Goal: Find contact information: Find contact information

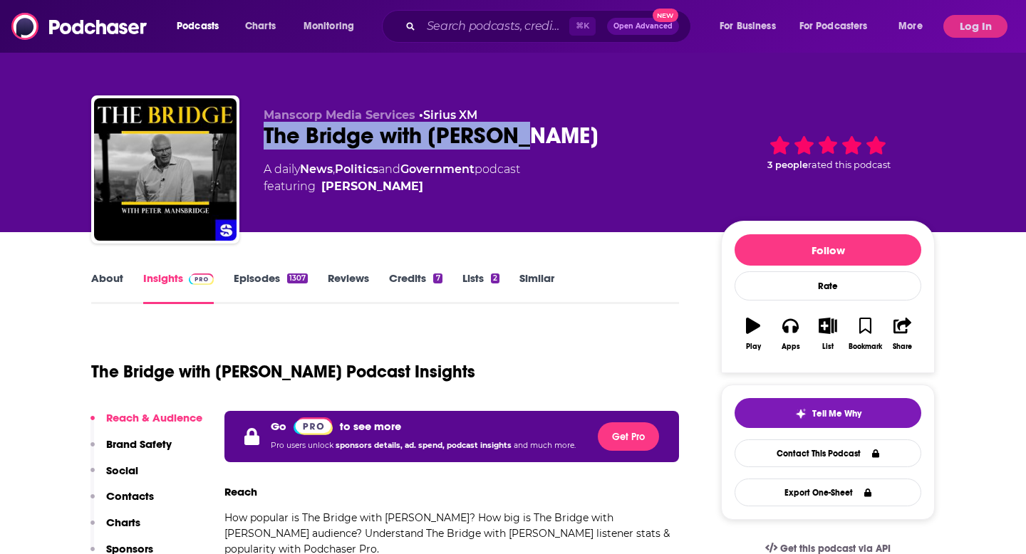
click at [608, 138] on div "Manscorp Media Services • Sirius XM The Bridge with [PERSON_NAME] A daily News …" at bounding box center [513, 172] width 844 height 154
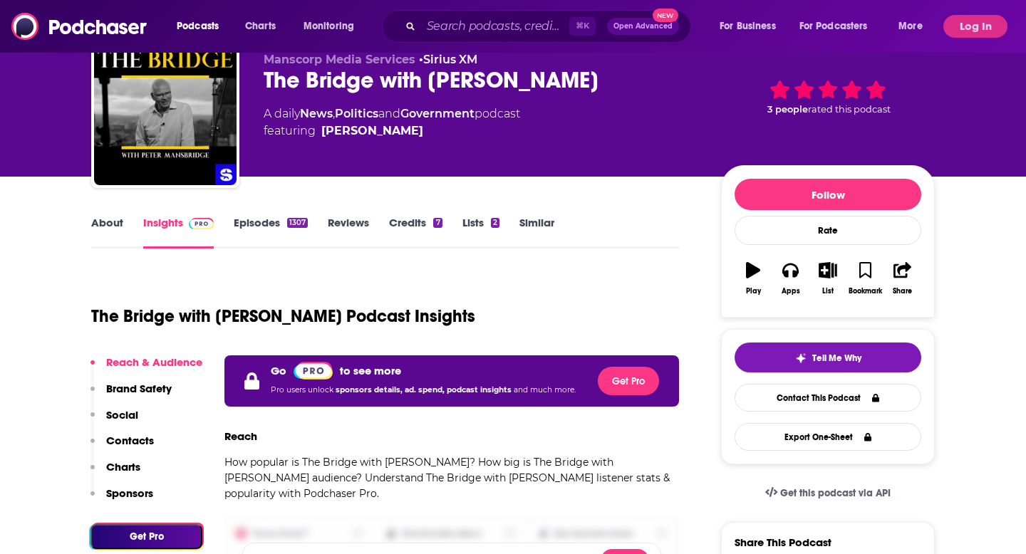
click at [629, 280] on div "The Bridge with [PERSON_NAME] Podcast Insights" at bounding box center [385, 308] width 588 height 73
click at [909, 263] on icon "button" at bounding box center [903, 270] width 18 height 16
click at [953, 353] on div "Show Share dropdown" at bounding box center [957, 344] width 29 height 29
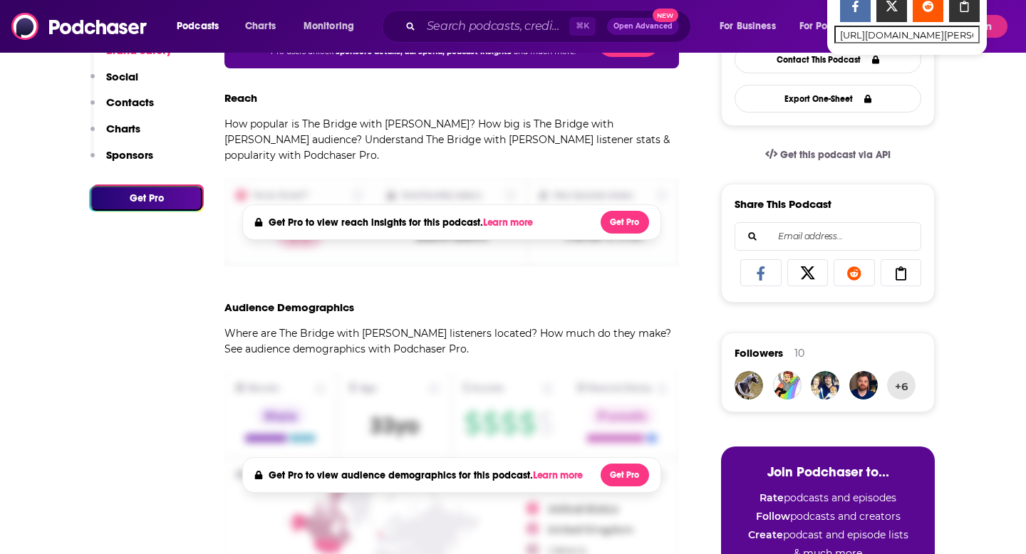
scroll to position [0, 0]
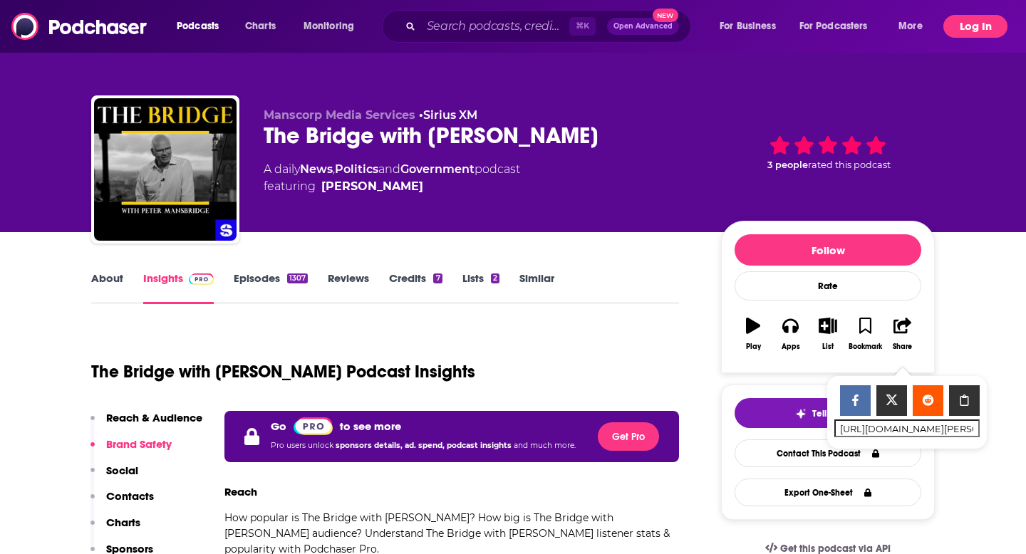
click at [956, 32] on button "Log In" at bounding box center [976, 26] width 64 height 23
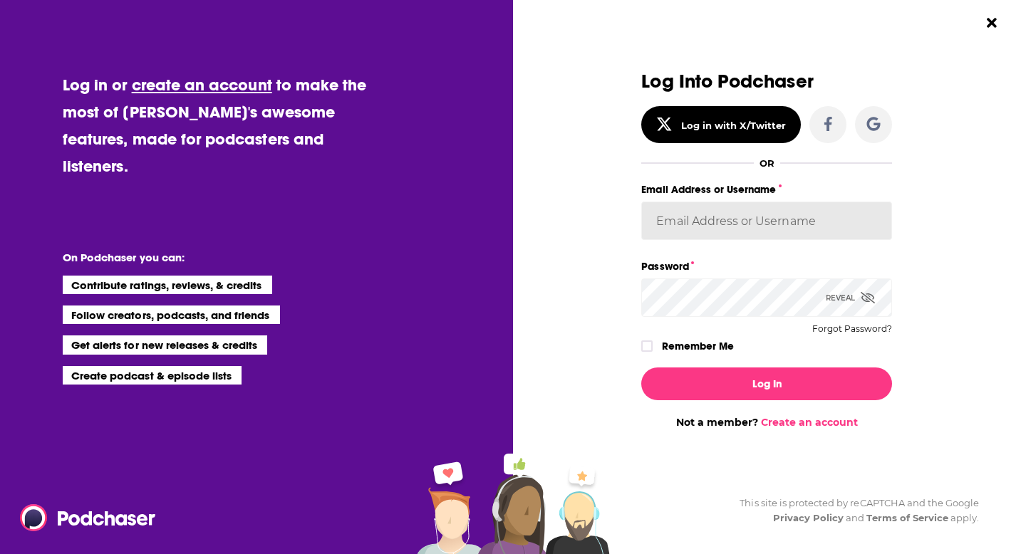
click at [776, 219] on input "Email Address or Username" at bounding box center [766, 221] width 251 height 38
type input "[EMAIL_ADDRESS][DOMAIN_NAME]"
click at [743, 366] on div "Log In Not a member? Create an account" at bounding box center [766, 392] width 251 height 73
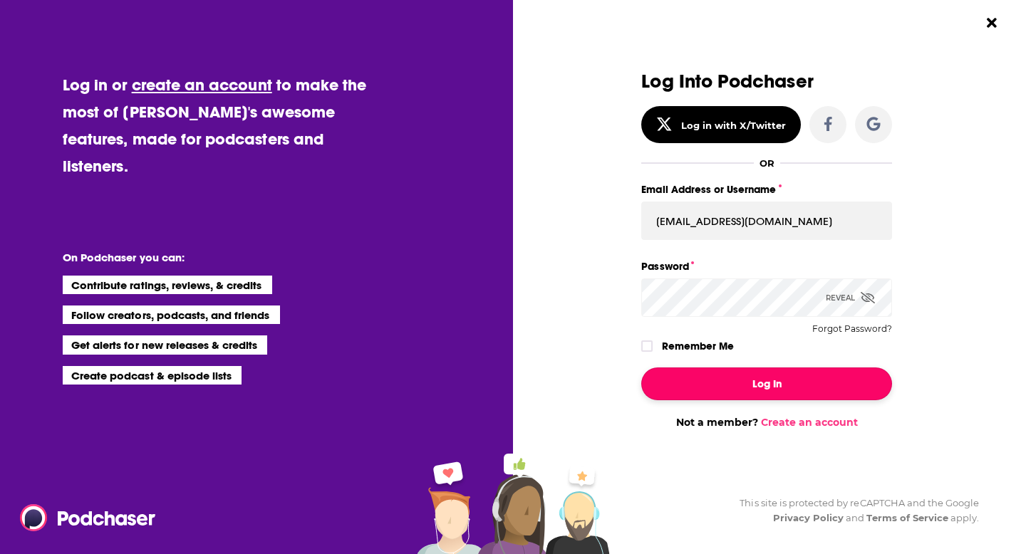
click at [743, 368] on button "Log In" at bounding box center [766, 384] width 251 height 33
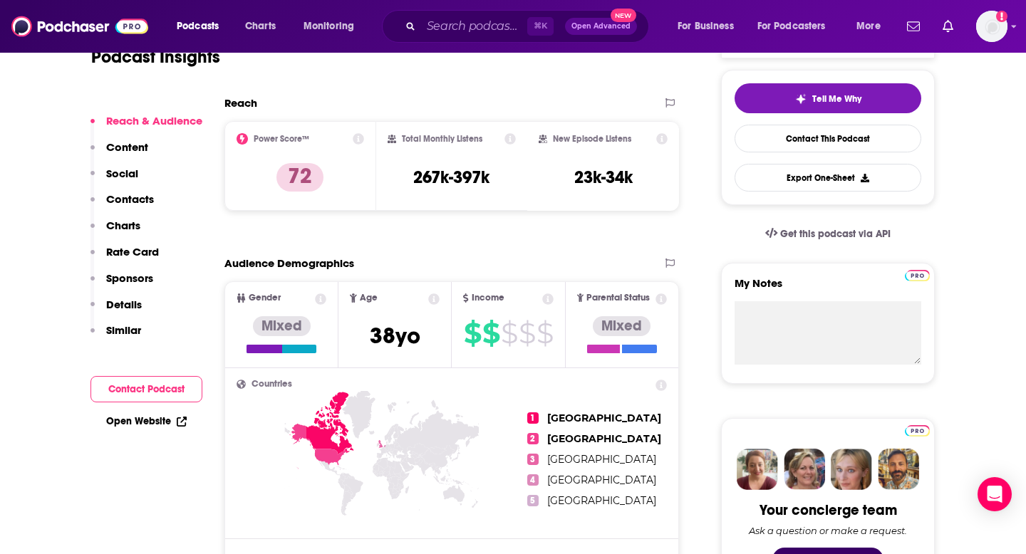
scroll to position [350, 0]
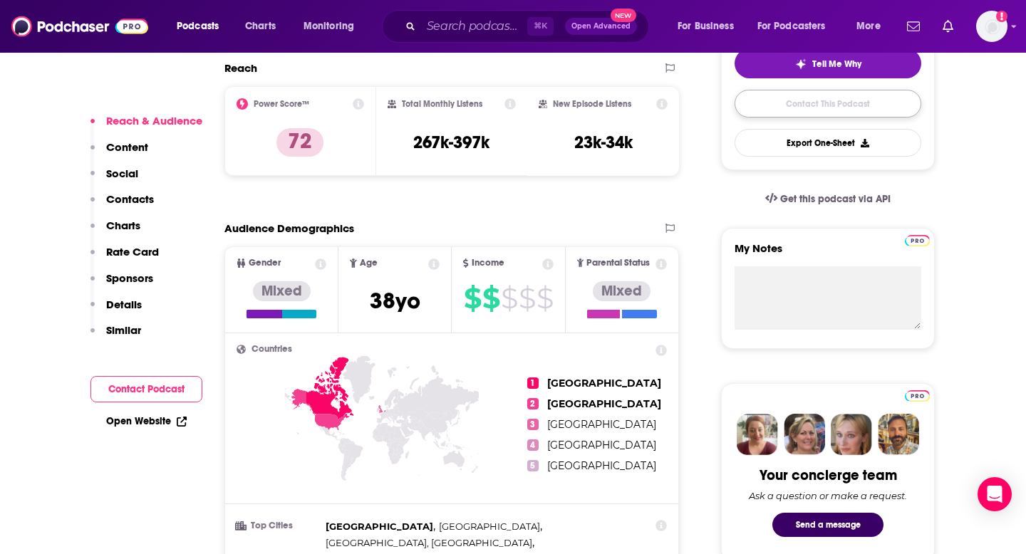
click at [772, 112] on link "Contact This Podcast" at bounding box center [828, 104] width 187 height 28
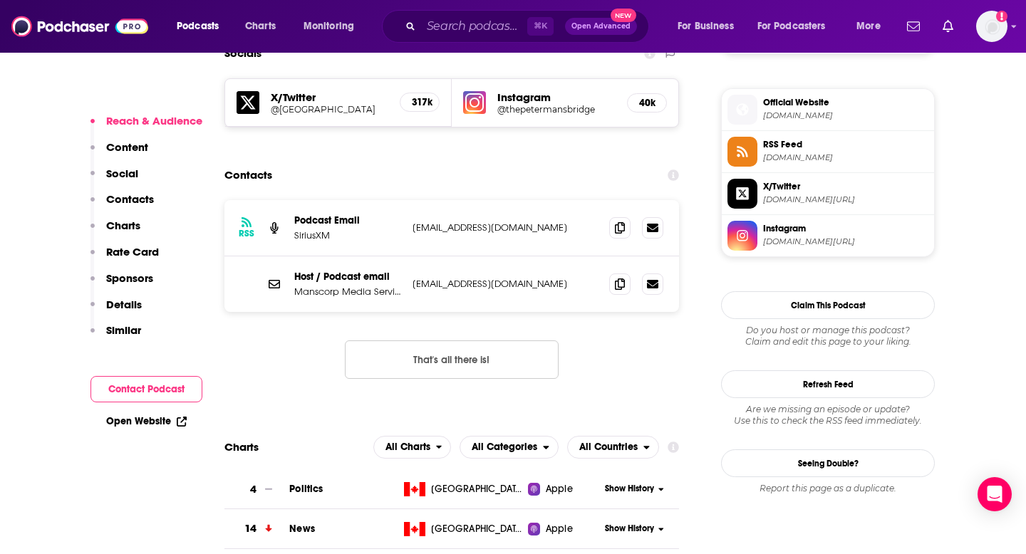
scroll to position [1259, 0]
click at [626, 274] on span at bounding box center [619, 284] width 21 height 21
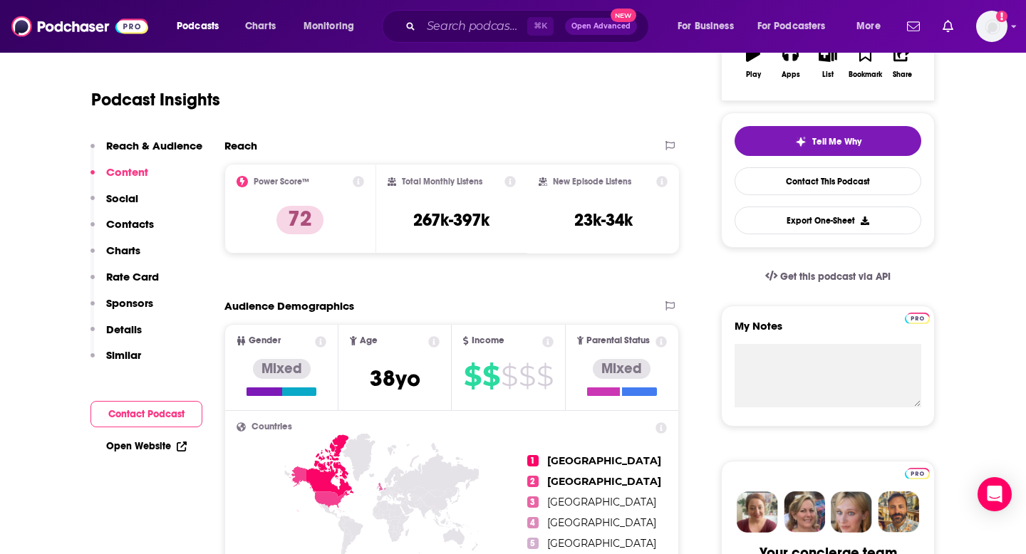
scroll to position [0, 0]
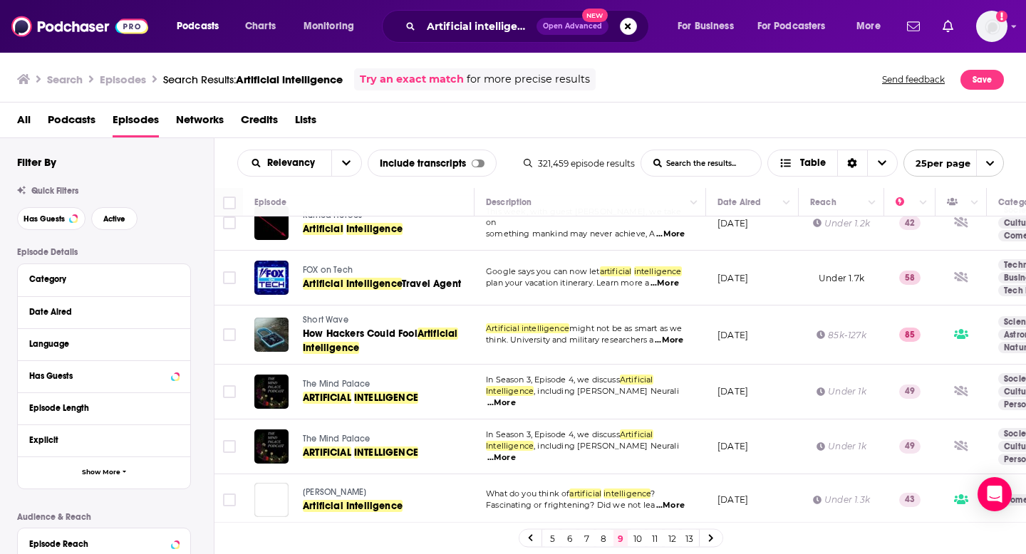
scroll to position [193, 0]
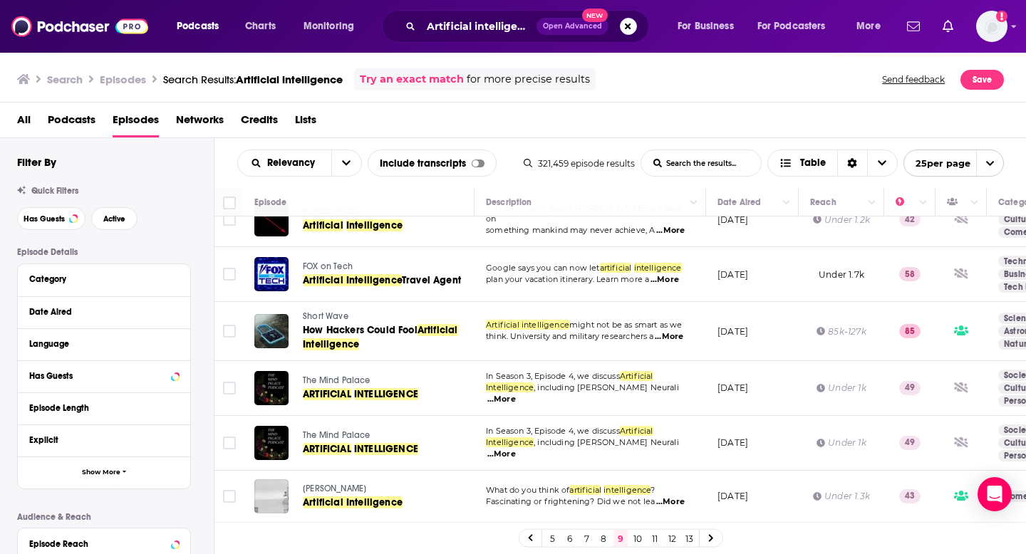
click at [320, 319] on span "Short Wave" at bounding box center [326, 316] width 46 height 10
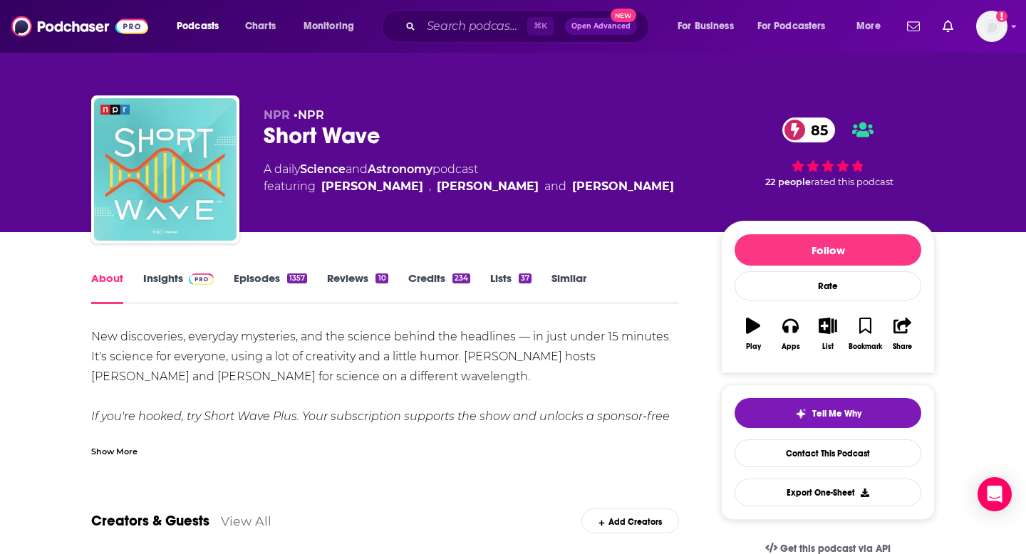
click at [168, 292] on link "Insights" at bounding box center [178, 288] width 71 height 33
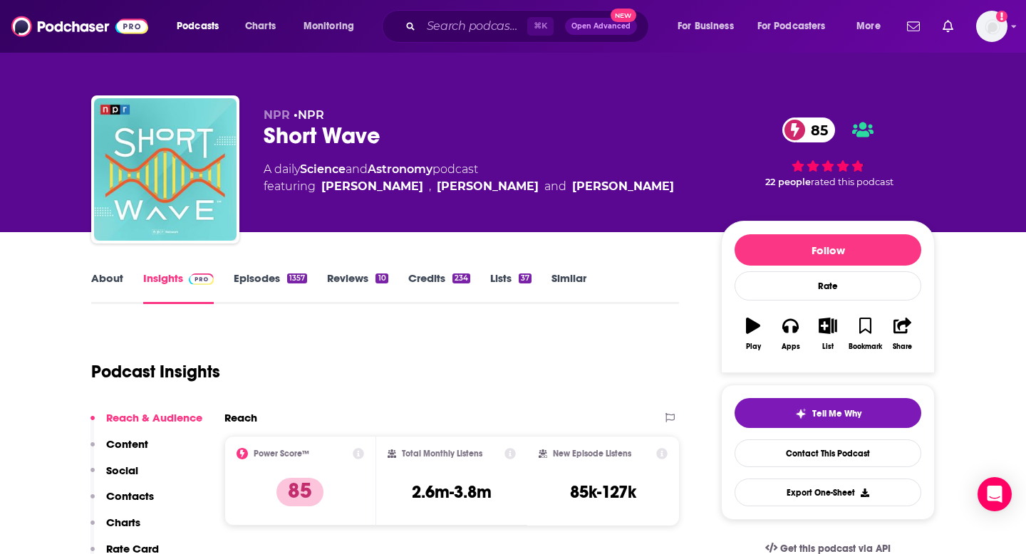
scroll to position [120, 0]
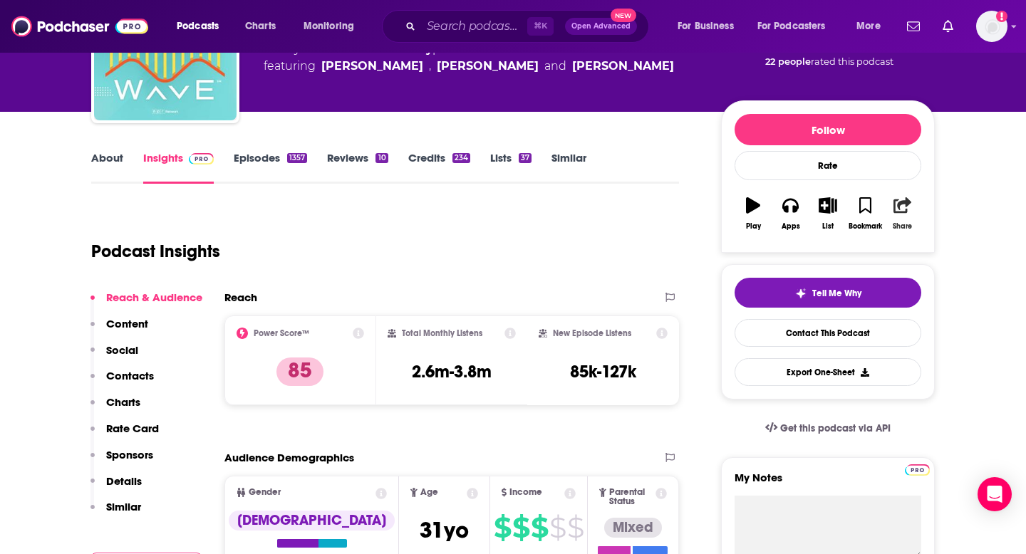
click at [893, 205] on button "Share" at bounding box center [902, 213] width 37 height 51
click at [956, 275] on icon "Show Share dropdown" at bounding box center [957, 279] width 9 height 11
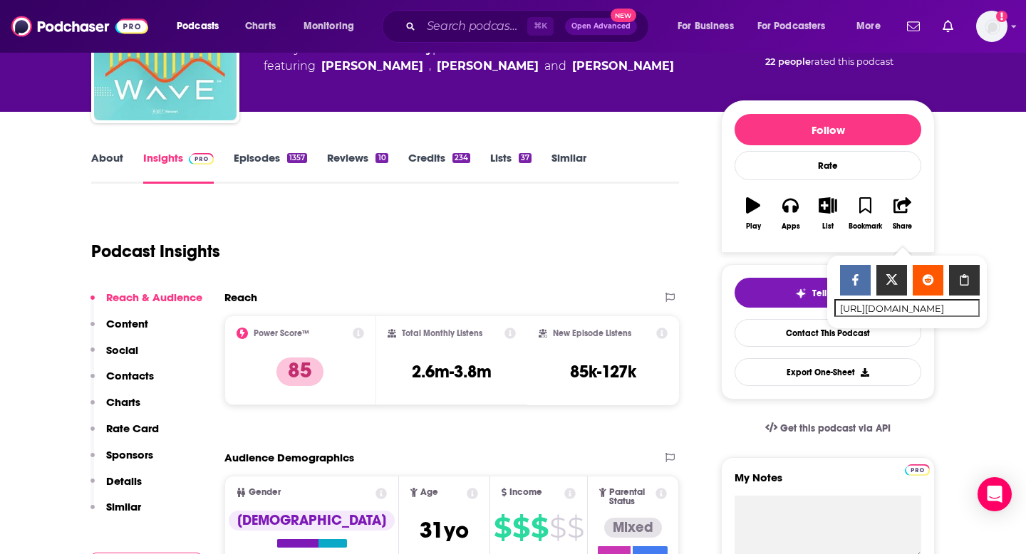
click at [779, 348] on div "Tell Me Why Contact This Podcast Export One-Sheet" at bounding box center [828, 332] width 187 height 108
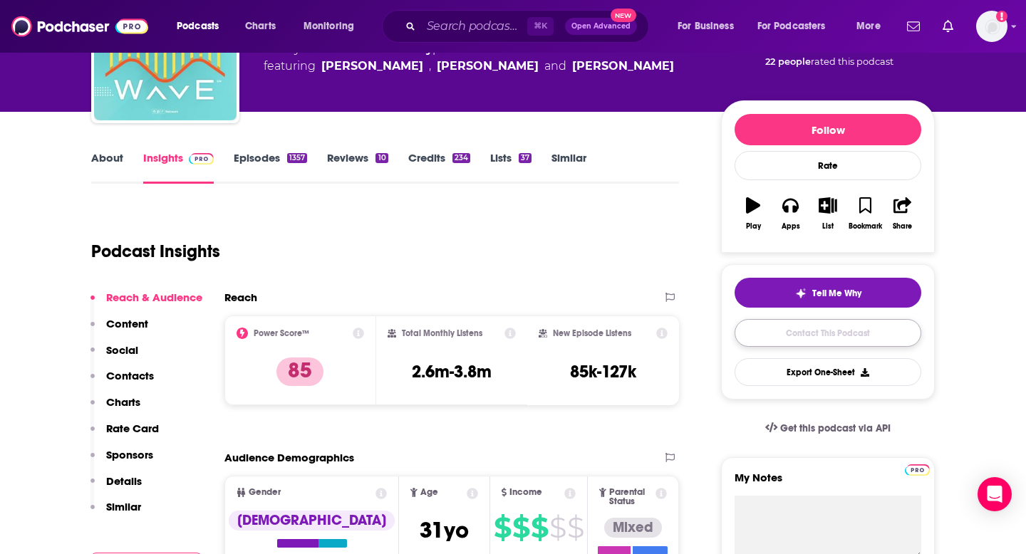
click at [758, 341] on link "Contact This Podcast" at bounding box center [828, 333] width 187 height 28
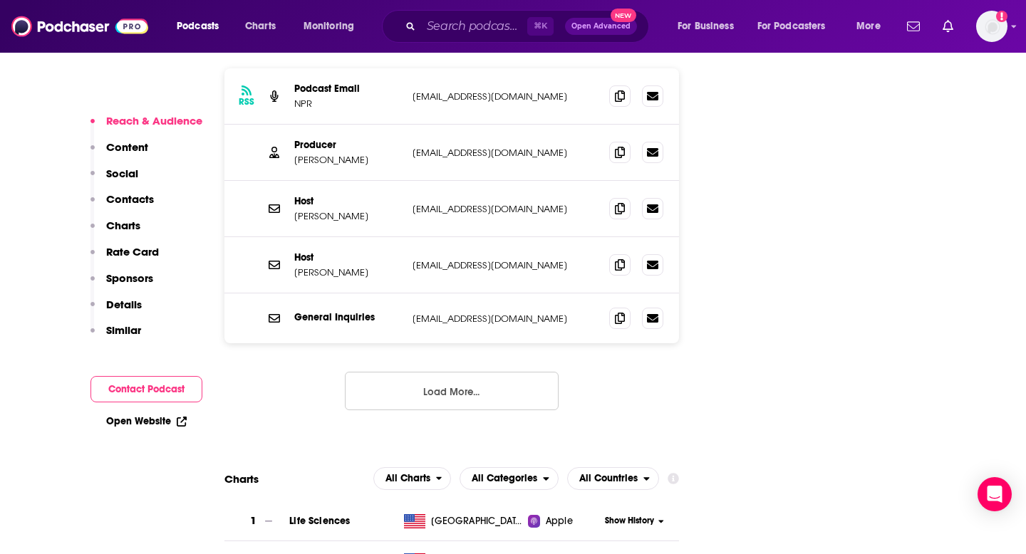
scroll to position [1527, 0]
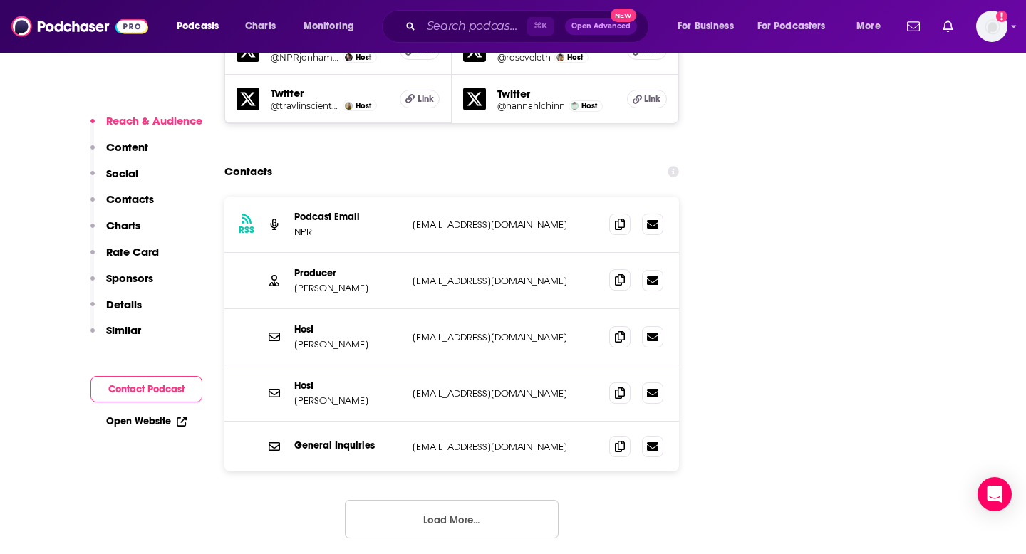
click at [618, 274] on icon at bounding box center [620, 279] width 10 height 11
drag, startPoint x: 403, startPoint y: 248, endPoint x: 502, endPoint y: 247, distance: 99.1
click at [502, 253] on div "Producer [PERSON_NAME] [EMAIL_ADDRESS][DOMAIN_NAME] [EMAIL_ADDRESS][DOMAIN_NAME]" at bounding box center [451, 281] width 455 height 56
click at [502, 275] on p "[EMAIL_ADDRESS][DOMAIN_NAME]" at bounding box center [505, 281] width 185 height 12
drag, startPoint x: 488, startPoint y: 251, endPoint x: 417, endPoint y: 254, distance: 71.3
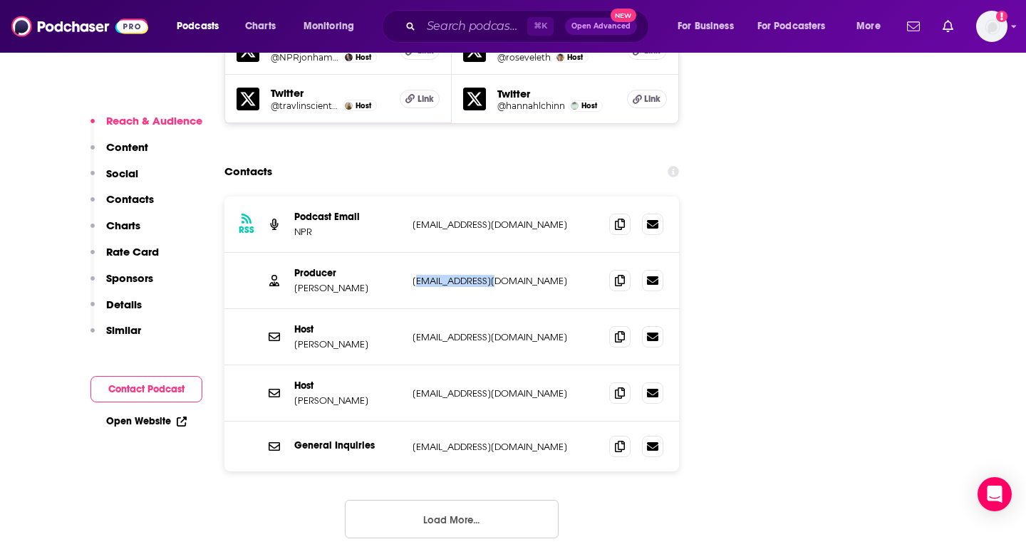
click at [417, 275] on p "[EMAIL_ADDRESS][DOMAIN_NAME]" at bounding box center [505, 281] width 185 height 12
drag, startPoint x: 401, startPoint y: 250, endPoint x: 489, endPoint y: 250, distance: 87.7
click at [489, 253] on div "Producer [PERSON_NAME] [EMAIL_ADDRESS][DOMAIN_NAME] [EMAIL_ADDRESS][DOMAIN_NAME]" at bounding box center [451, 281] width 455 height 56
click at [489, 275] on p "[EMAIL_ADDRESS][DOMAIN_NAME]" at bounding box center [505, 281] width 185 height 12
drag, startPoint x: 487, startPoint y: 250, endPoint x: 412, endPoint y: 250, distance: 74.8
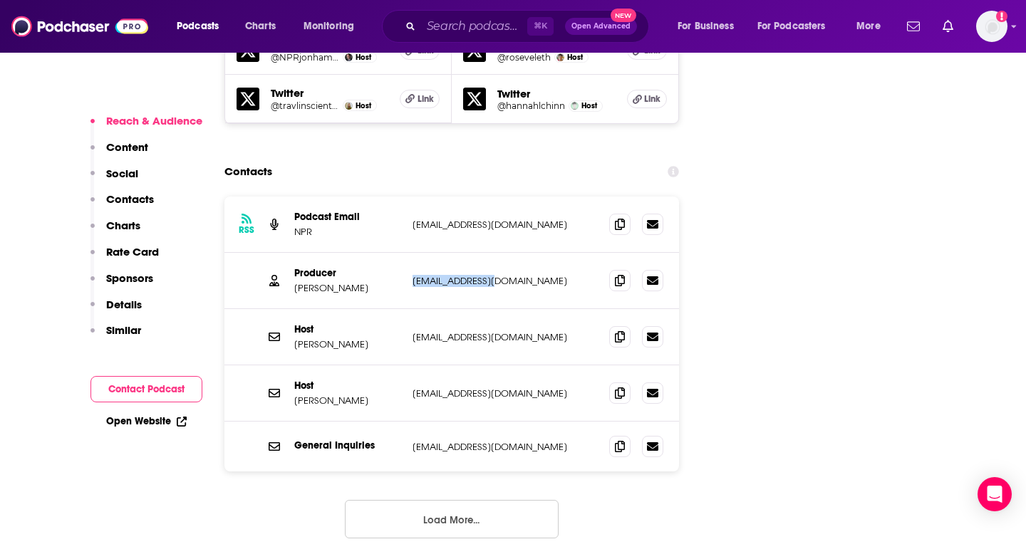
click at [413, 275] on p "[EMAIL_ADDRESS][DOMAIN_NAME]" at bounding box center [505, 281] width 185 height 12
copy p "[EMAIL_ADDRESS][DOMAIN_NAME]"
drag, startPoint x: 293, startPoint y: 259, endPoint x: 389, endPoint y: 259, distance: 96.2
click at [389, 259] on div "Producer [PERSON_NAME] [EMAIL_ADDRESS][DOMAIN_NAME] [EMAIL_ADDRESS][DOMAIN_NAME]" at bounding box center [451, 281] width 455 height 56
copy p "[PERSON_NAME]"
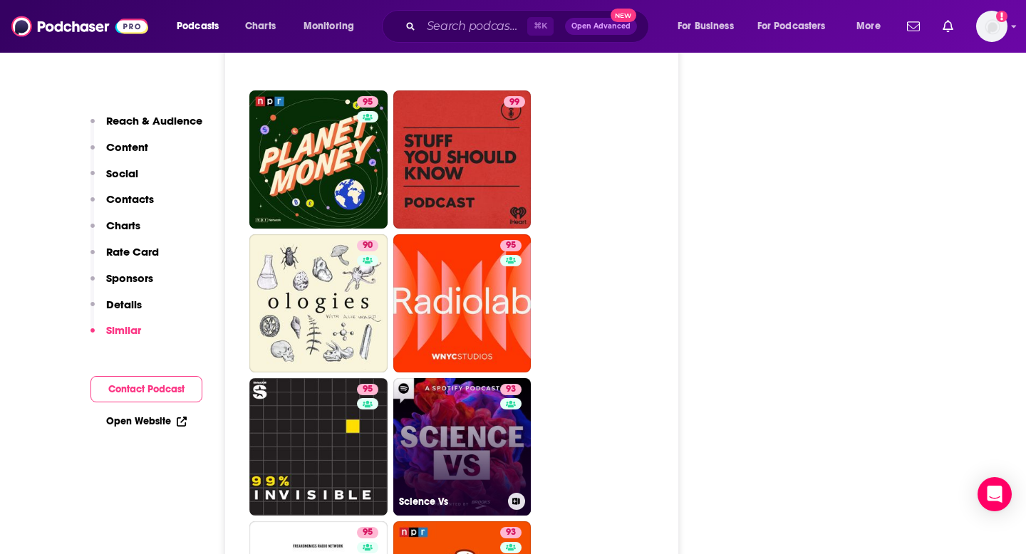
scroll to position [3932, 0]
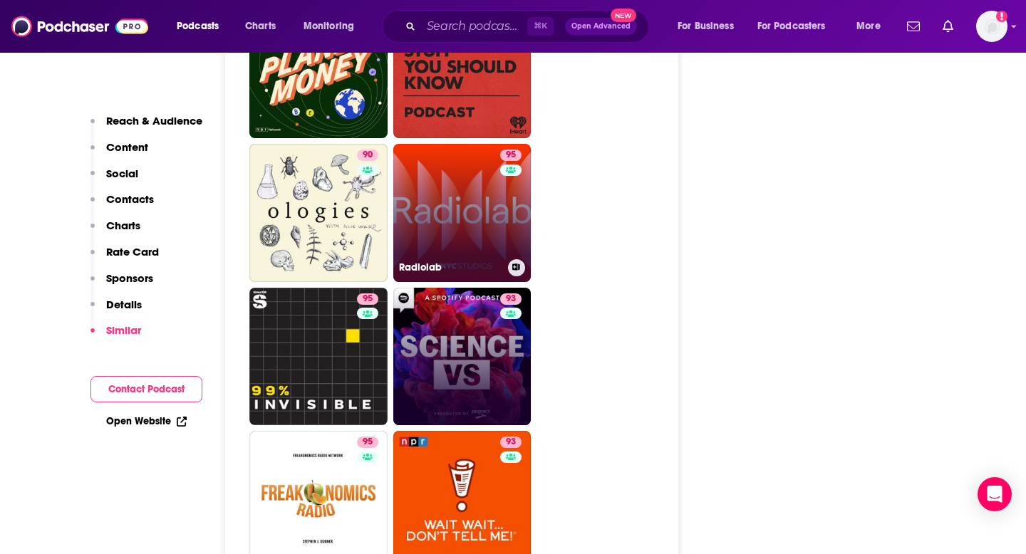
click at [493, 201] on link "95 Radiolab" at bounding box center [462, 213] width 138 height 138
type input "[URL][DOMAIN_NAME]"
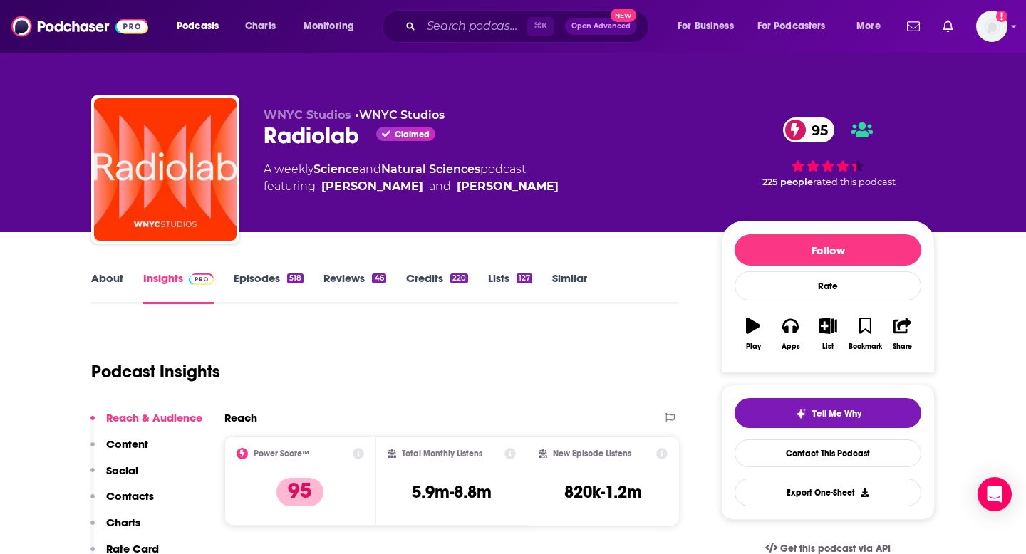
click at [118, 277] on link "About" at bounding box center [107, 288] width 32 height 33
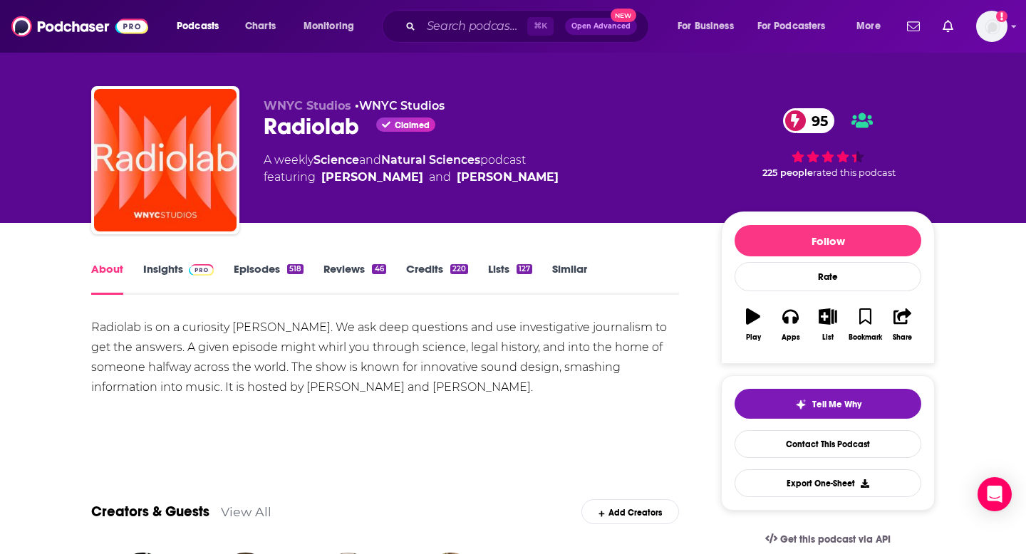
scroll to position [6, 0]
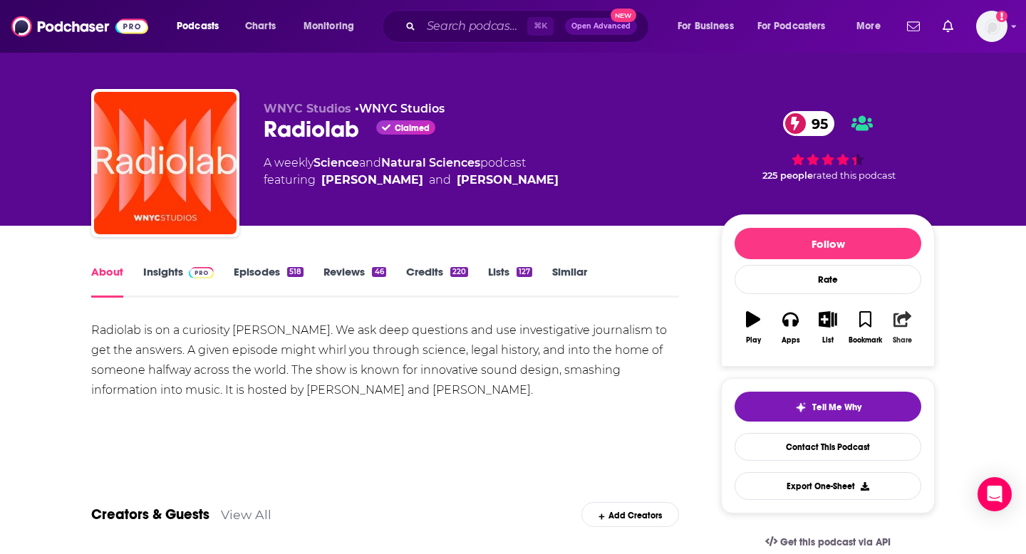
click at [899, 336] on div "Share" at bounding box center [902, 340] width 19 height 9
click at [950, 395] on icon "Show Share dropdown" at bounding box center [957, 393] width 29 height 11
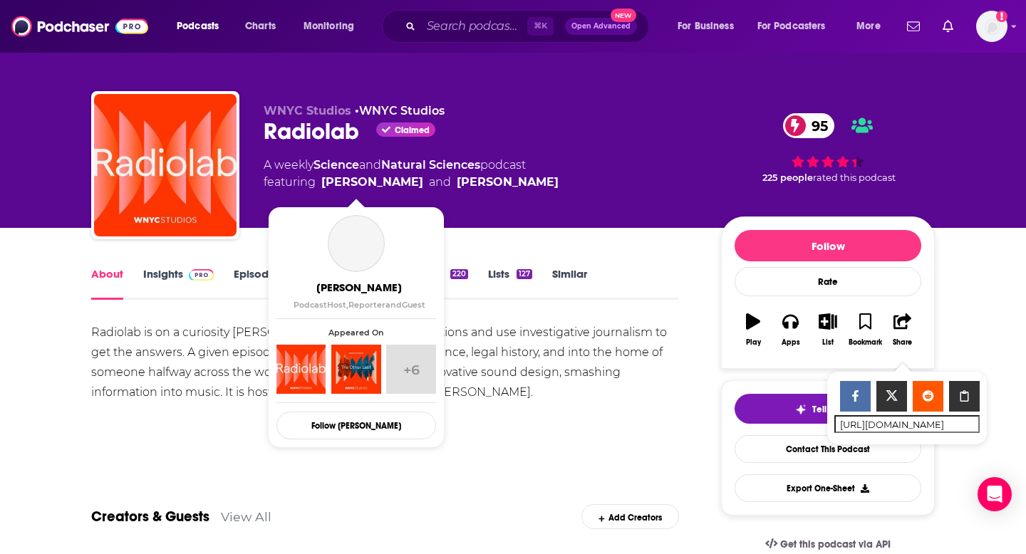
scroll to position [82, 0]
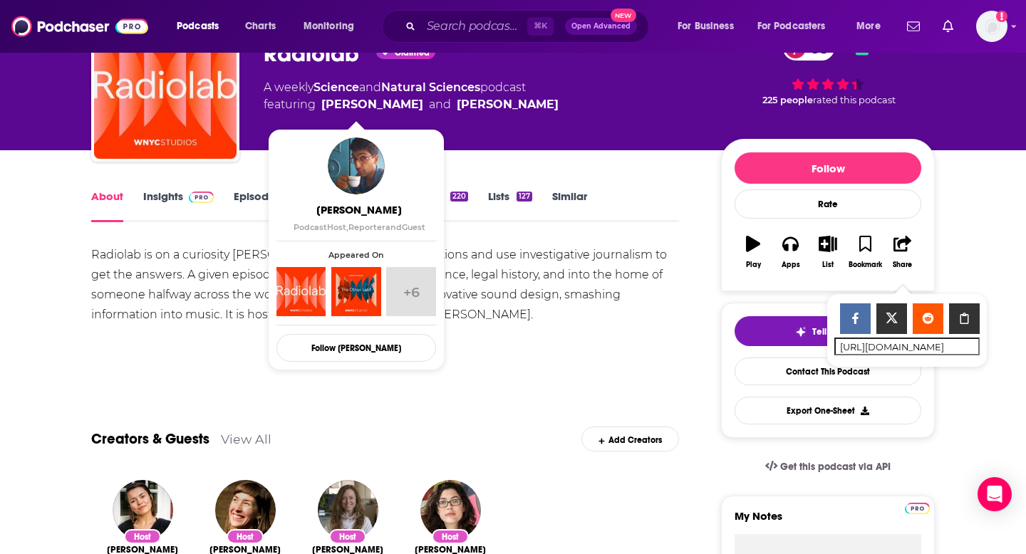
click at [170, 204] on link "Insights" at bounding box center [178, 206] width 71 height 33
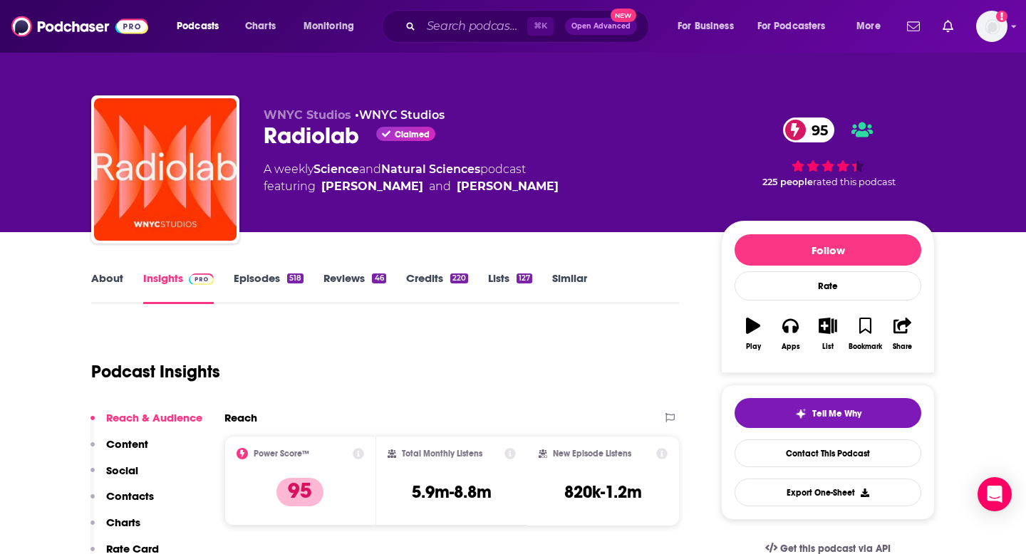
click at [800, 477] on div "Tell Me Why Contact This Podcast Export One-Sheet" at bounding box center [828, 452] width 187 height 108
click at [800, 465] on link "Contact This Podcast" at bounding box center [828, 454] width 187 height 28
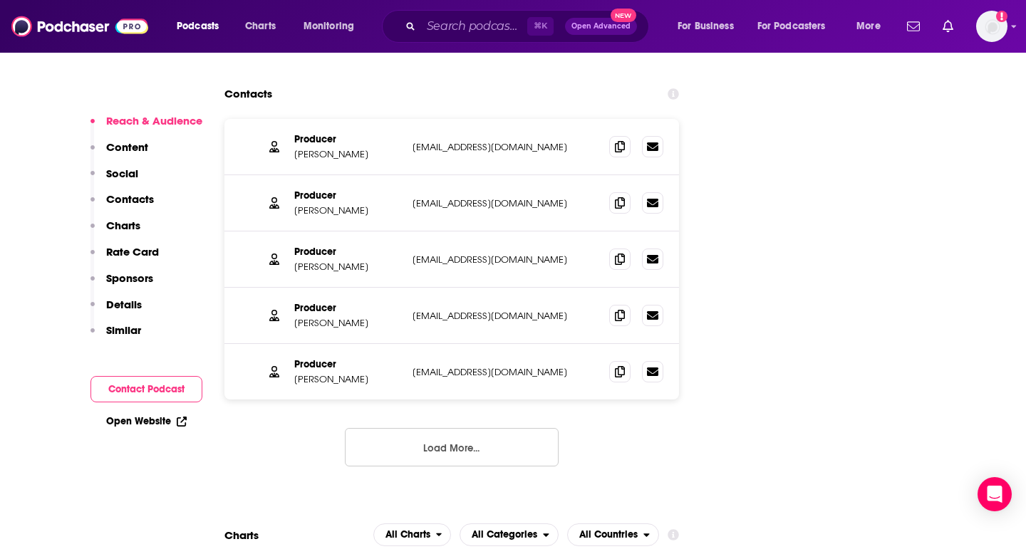
scroll to position [1613, 0]
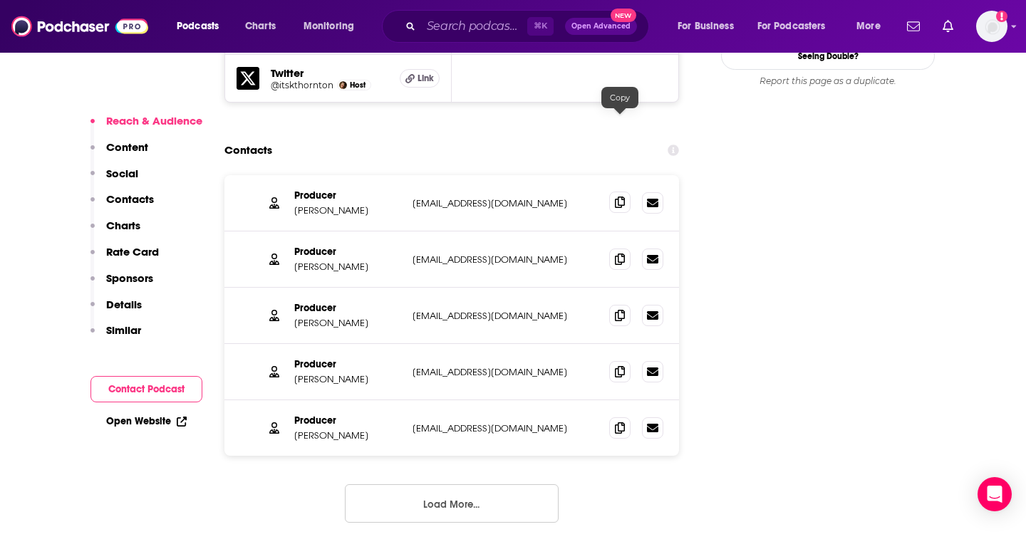
click at [620, 197] on icon at bounding box center [620, 202] width 10 height 11
drag, startPoint x: 418, startPoint y: 123, endPoint x: 490, endPoint y: 128, distance: 72.9
click at [490, 197] on p "[EMAIL_ADDRESS][DOMAIN_NAME]" at bounding box center [505, 203] width 185 height 12
drag, startPoint x: 489, startPoint y: 128, endPoint x: 413, endPoint y: 128, distance: 75.5
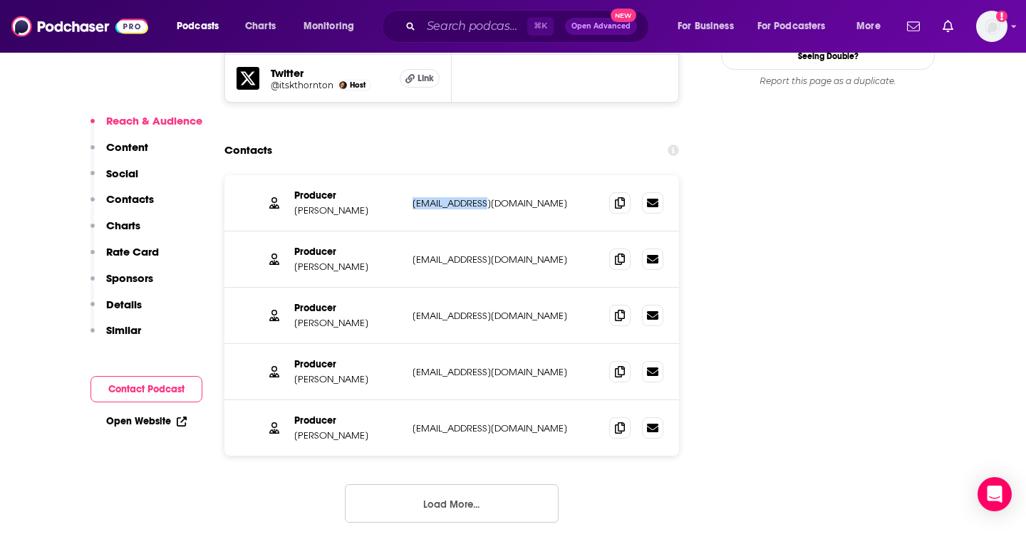
click at [413, 197] on p "[EMAIL_ADDRESS][DOMAIN_NAME]" at bounding box center [505, 203] width 185 height 12
copy p "[EMAIL_ADDRESS][DOMAIN_NAME]"
drag, startPoint x: 407, startPoint y: 182, endPoint x: 503, endPoint y: 182, distance: 96.2
click at [503, 232] on div "Producer [PERSON_NAME] [EMAIL_ADDRESS][DOMAIN_NAME] [EMAIL_ADDRESS][DOMAIN_NAME]" at bounding box center [451, 260] width 455 height 56
copy p "[EMAIL_ADDRESS][DOMAIN_NAME]"
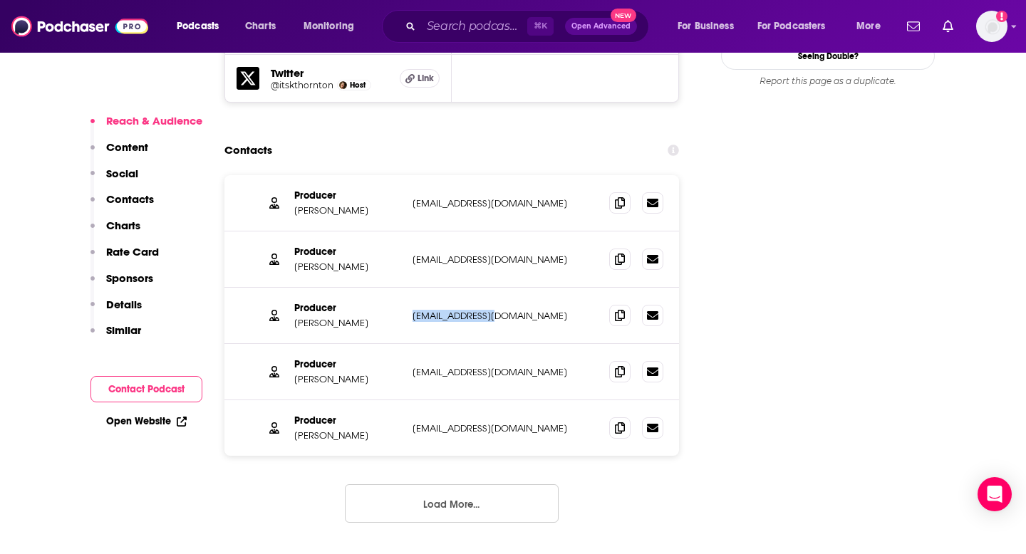
drag, startPoint x: 410, startPoint y: 232, endPoint x: 499, endPoint y: 232, distance: 89.1
click at [499, 288] on div "Producer [PERSON_NAME] [PERSON_NAME][EMAIL_ADDRESS][DOMAIN_NAME] [EMAIL_ADDRESS…" at bounding box center [451, 316] width 455 height 56
copy p "[EMAIL_ADDRESS][DOMAIN_NAME]"
drag, startPoint x: 403, startPoint y: 286, endPoint x: 494, endPoint y: 286, distance: 90.5
click at [494, 344] on div "Producer [PERSON_NAME] [EMAIL_ADDRESS][DOMAIN_NAME] [EMAIL_ADDRESS][DOMAIN_NAME]" at bounding box center [451, 372] width 455 height 56
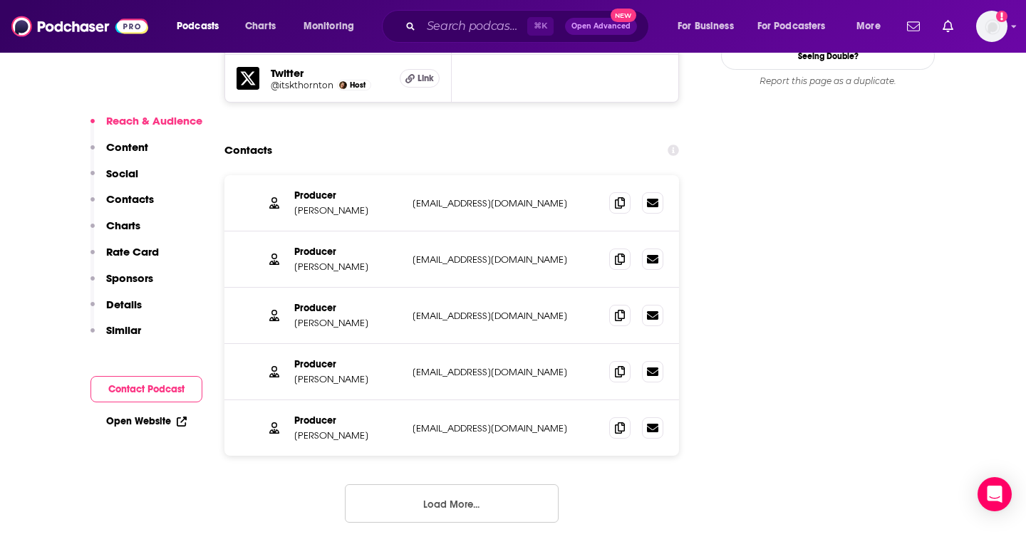
click at [498, 366] on p "[EMAIL_ADDRESS][DOMAIN_NAME]" at bounding box center [505, 372] width 185 height 12
drag, startPoint x: 492, startPoint y: 294, endPoint x: 407, endPoint y: 294, distance: 84.8
click at [407, 344] on div "Producer [PERSON_NAME] [EMAIL_ADDRESS][DOMAIN_NAME] [EMAIL_ADDRESS][DOMAIN_NAME]" at bounding box center [451, 372] width 455 height 56
copy p "[EMAIL_ADDRESS][DOMAIN_NAME]"
drag, startPoint x: 408, startPoint y: 346, endPoint x: 516, endPoint y: 351, distance: 107.7
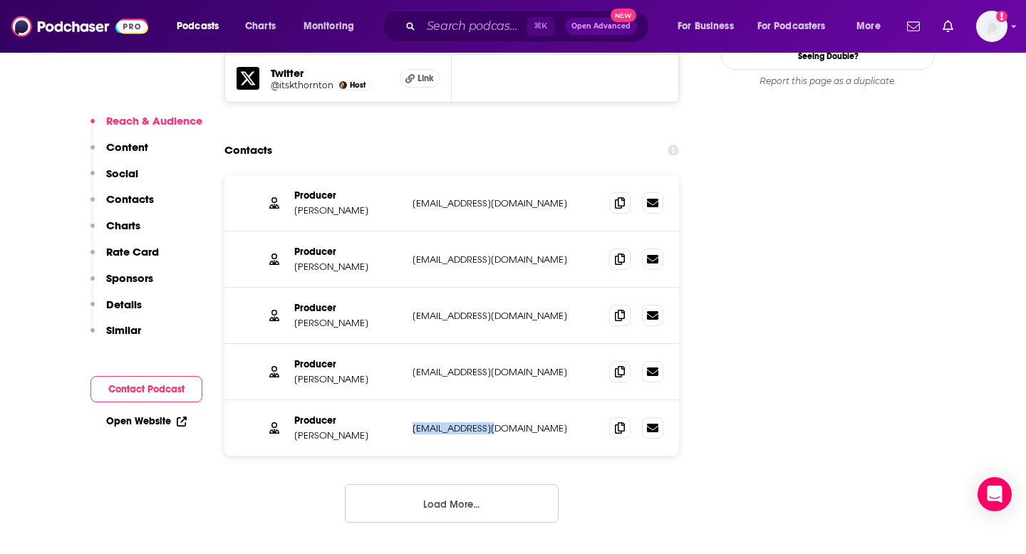
click at [516, 400] on div "Producer [PERSON_NAME] [EMAIL_ADDRESS][DOMAIN_NAME] [EMAIL_ADDRESS][DOMAIN_NAME]" at bounding box center [451, 428] width 455 height 56
copy p "[EMAIL_ADDRESS][DOMAIN_NAME]"
click at [484, 288] on div "Producer [PERSON_NAME] [PERSON_NAME][EMAIL_ADDRESS][DOMAIN_NAME] [EMAIL_ADDRESS…" at bounding box center [451, 316] width 455 height 56
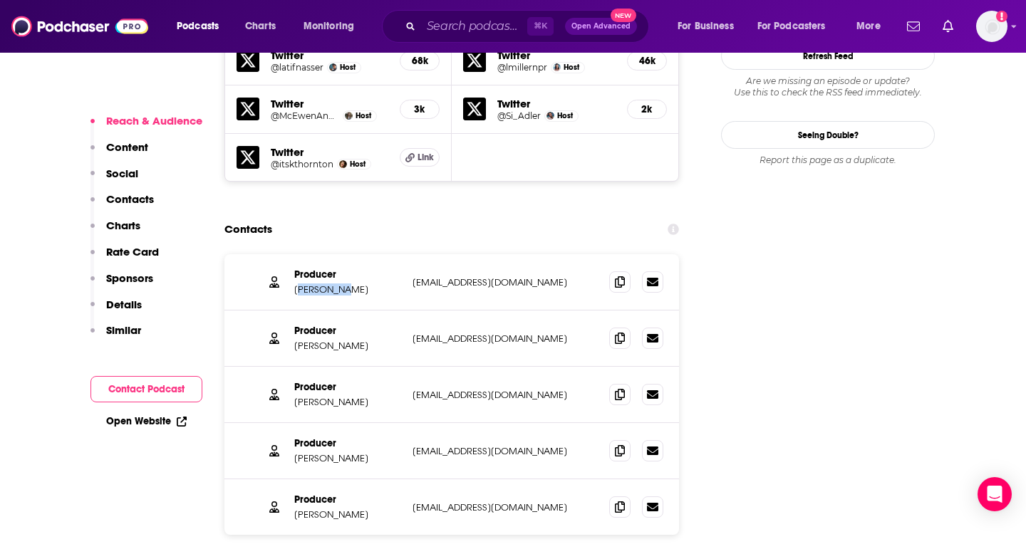
drag, startPoint x: 296, startPoint y: 210, endPoint x: 368, endPoint y: 210, distance: 72.0
click at [368, 284] on p "[PERSON_NAME]" at bounding box center [347, 290] width 107 height 12
drag, startPoint x: 340, startPoint y: 209, endPoint x: 284, endPoint y: 214, distance: 55.9
click at [284, 254] on div "Producer [PERSON_NAME] [EMAIL_ADDRESS][DOMAIN_NAME] [EMAIL_ADDRESS][DOMAIN_NAME]" at bounding box center [451, 282] width 455 height 56
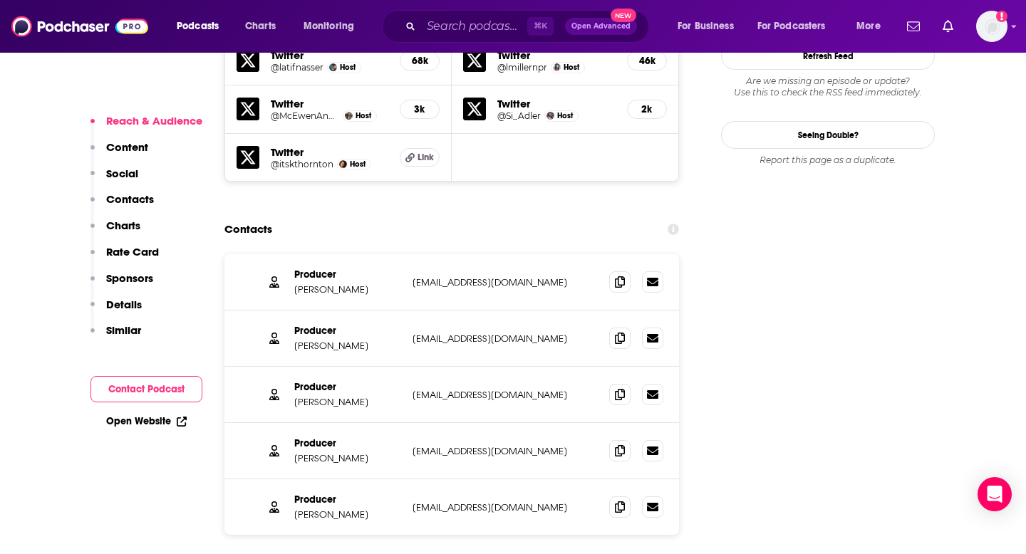
click at [289, 254] on div "Producer [PERSON_NAME] [EMAIL_ADDRESS][DOMAIN_NAME] [EMAIL_ADDRESS][DOMAIN_NAME]" at bounding box center [451, 282] width 455 height 56
drag, startPoint x: 296, startPoint y: 215, endPoint x: 335, endPoint y: 214, distance: 38.5
click at [336, 284] on p "[PERSON_NAME]" at bounding box center [347, 290] width 107 height 12
click at [335, 284] on p "[PERSON_NAME]" at bounding box center [347, 290] width 107 height 12
drag, startPoint x: 341, startPoint y: 212, endPoint x: 295, endPoint y: 213, distance: 45.6
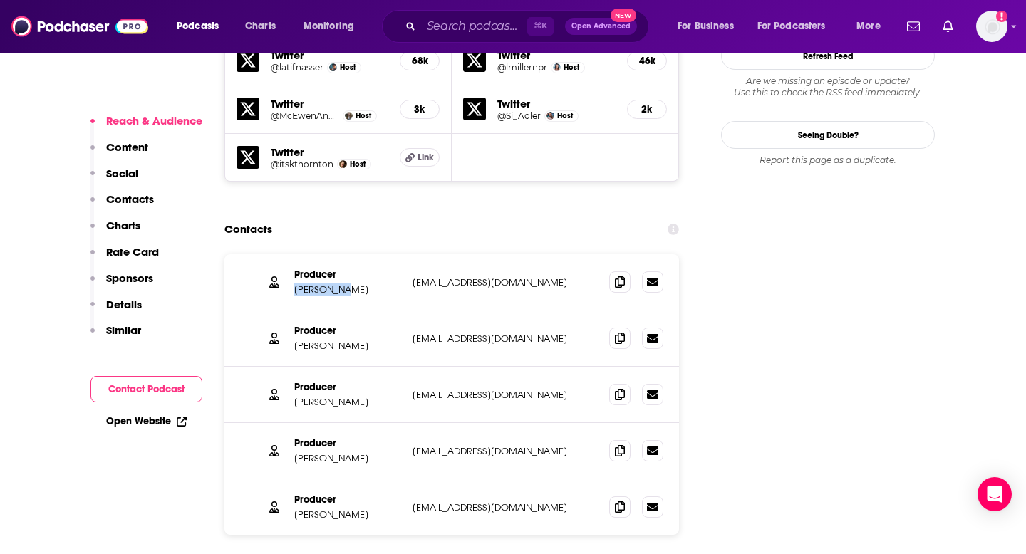
click at [295, 284] on p "[PERSON_NAME]" at bounding box center [347, 290] width 107 height 12
copy p "[PERSON_NAME]"
drag, startPoint x: 291, startPoint y: 269, endPoint x: 343, endPoint y: 269, distance: 52.0
click at [343, 311] on div "Producer [PERSON_NAME] [EMAIL_ADDRESS][DOMAIN_NAME] [EMAIL_ADDRESS][DOMAIN_NAME]" at bounding box center [451, 339] width 455 height 56
copy p "[PERSON_NAME]"
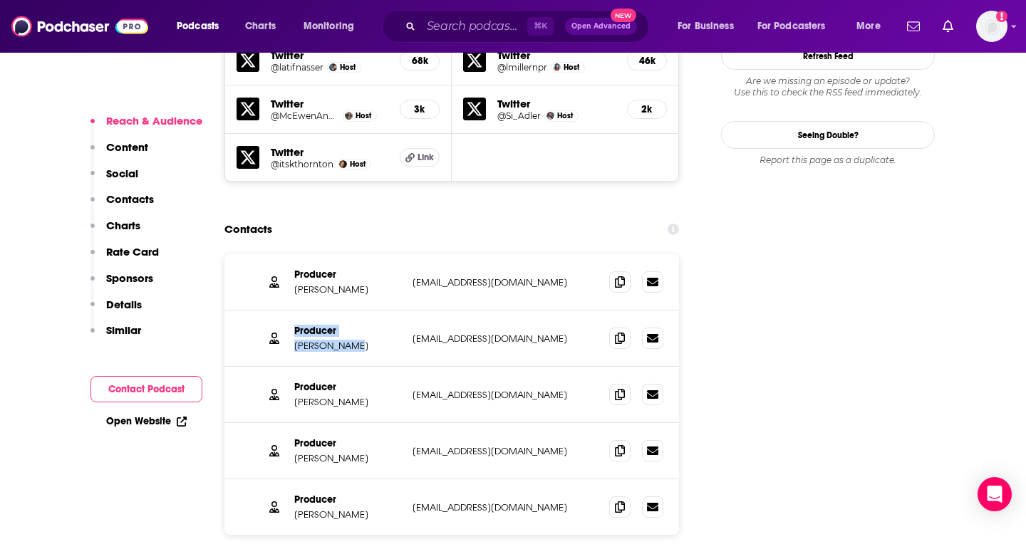
drag, startPoint x: 355, startPoint y: 267, endPoint x: 287, endPoint y: 269, distance: 67.7
click at [287, 311] on div "Producer [PERSON_NAME] [EMAIL_ADDRESS][DOMAIN_NAME] [EMAIL_ADDRESS][DOMAIN_NAME]" at bounding box center [451, 339] width 455 height 56
click at [301, 340] on p "[PERSON_NAME]" at bounding box center [347, 346] width 107 height 12
drag, startPoint x: 293, startPoint y: 267, endPoint x: 347, endPoint y: 267, distance: 54.2
click at [347, 311] on div "Producer [PERSON_NAME] [EMAIL_ADDRESS][DOMAIN_NAME] [EMAIL_ADDRESS][DOMAIN_NAME]" at bounding box center [451, 339] width 455 height 56
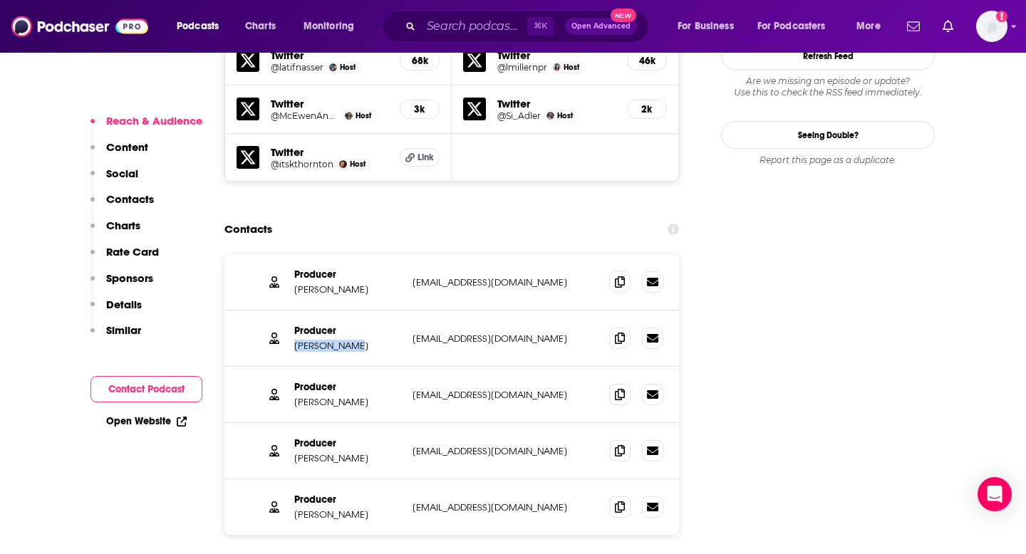
copy p "[PERSON_NAME]"
click at [306, 396] on p "[PERSON_NAME]" at bounding box center [347, 402] width 107 height 12
drag, startPoint x: 293, startPoint y: 320, endPoint x: 351, endPoint y: 321, distance: 57.7
click at [351, 367] on div "Producer [PERSON_NAME] [PERSON_NAME][EMAIL_ADDRESS][DOMAIN_NAME] [EMAIL_ADDRESS…" at bounding box center [451, 395] width 455 height 56
drag, startPoint x: 297, startPoint y: 376, endPoint x: 363, endPoint y: 375, distance: 66.3
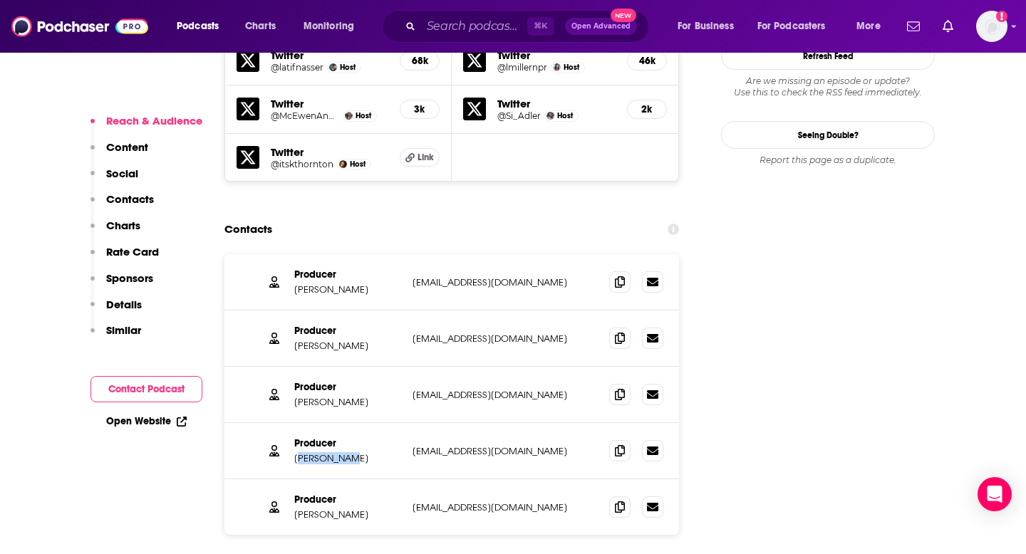
click at [363, 453] on p "[PERSON_NAME]" at bounding box center [347, 459] width 107 height 12
drag, startPoint x: 362, startPoint y: 375, endPoint x: 296, endPoint y: 379, distance: 65.7
click at [296, 453] on p "[PERSON_NAME]" at bounding box center [347, 459] width 107 height 12
drag, startPoint x: 298, startPoint y: 438, endPoint x: 348, endPoint y: 438, distance: 49.9
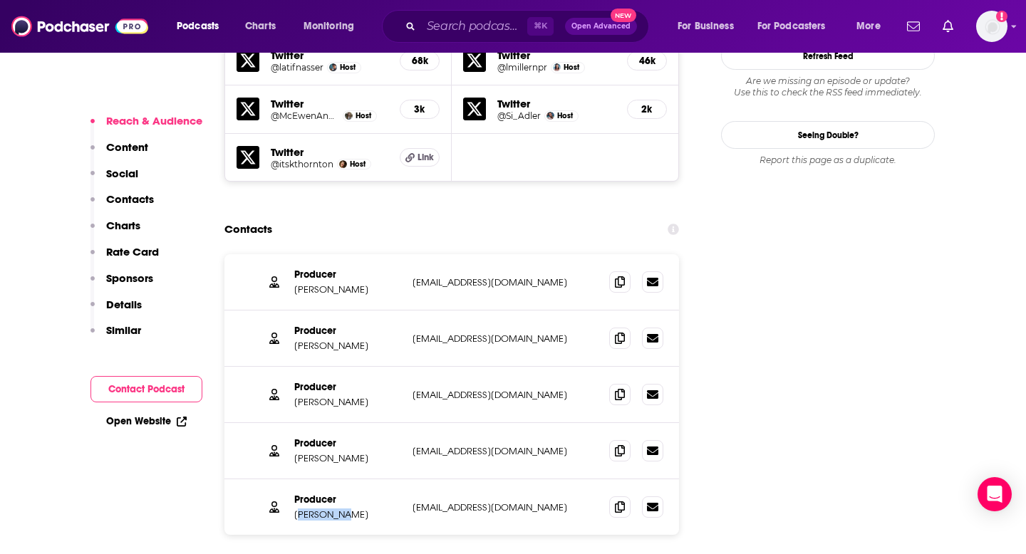
click at [348, 509] on p "[PERSON_NAME]" at bounding box center [347, 515] width 107 height 12
click at [361, 509] on p "[PERSON_NAME]" at bounding box center [347, 515] width 107 height 12
drag, startPoint x: 361, startPoint y: 438, endPoint x: 293, endPoint y: 437, distance: 67.7
click at [293, 480] on div "Producer [PERSON_NAME] [EMAIL_ADDRESS][DOMAIN_NAME] [EMAIL_ADDRESS][DOMAIN_NAME]" at bounding box center [451, 508] width 455 height 56
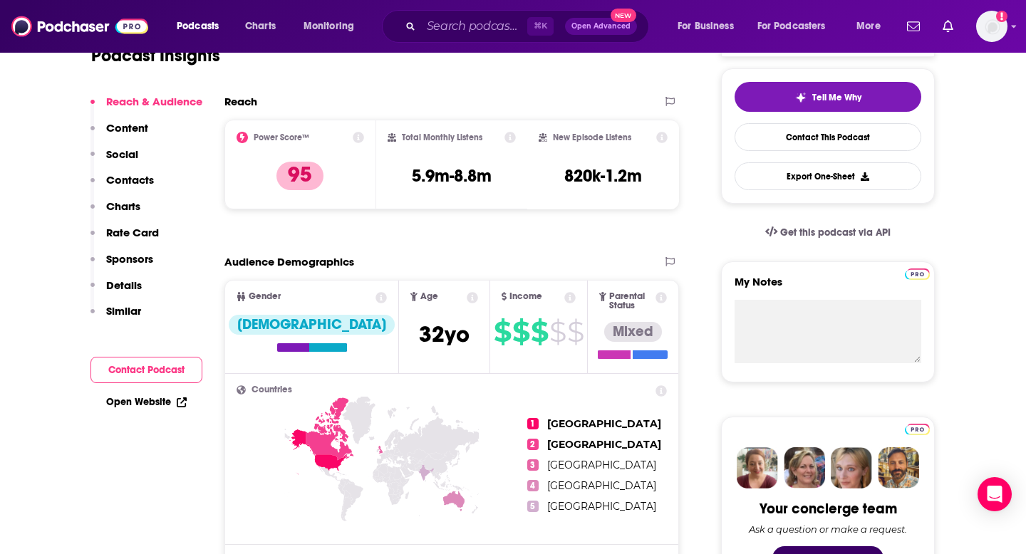
scroll to position [136, 0]
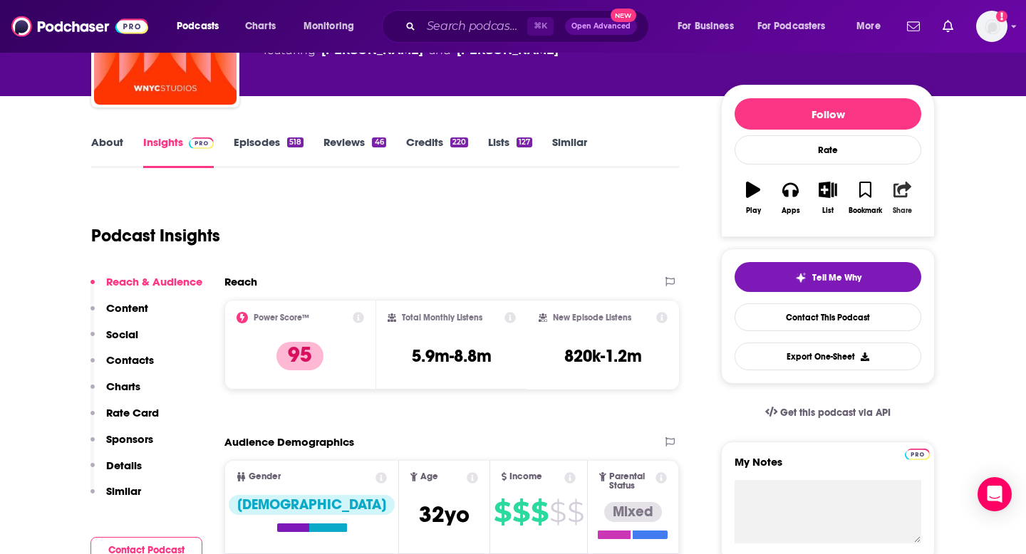
click at [889, 193] on button "Share" at bounding box center [902, 197] width 37 height 51
click at [953, 259] on icon "Show Share dropdown" at bounding box center [957, 263] width 29 height 11
